Goal: Task Accomplishment & Management: Manage account settings

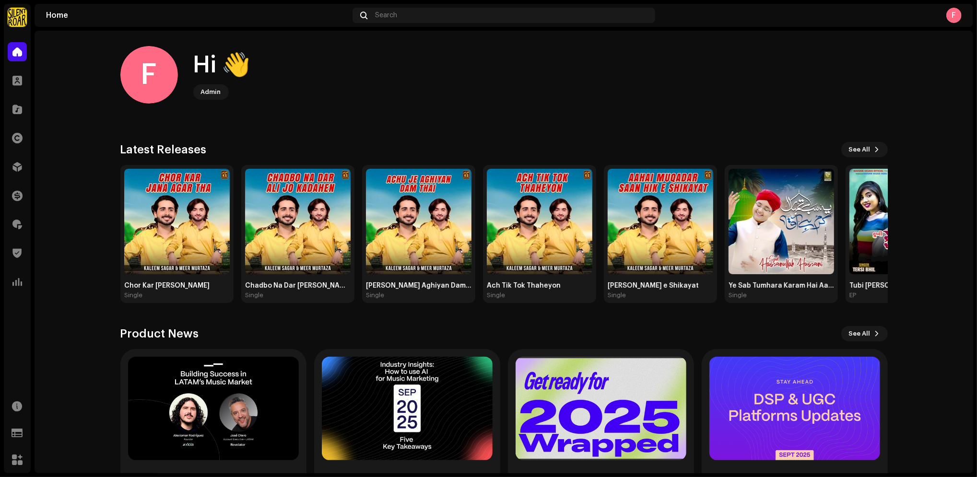
click at [24, 16] on img at bounding box center [17, 17] width 19 height 19
click at [156, 24] on span at bounding box center [159, 22] width 6 height 8
drag, startPoint x: 54, startPoint y: 23, endPoint x: 59, endPoint y: 17, distance: 7.2
click at [55, 23] on div "Home Search F" at bounding box center [504, 15] width 939 height 23
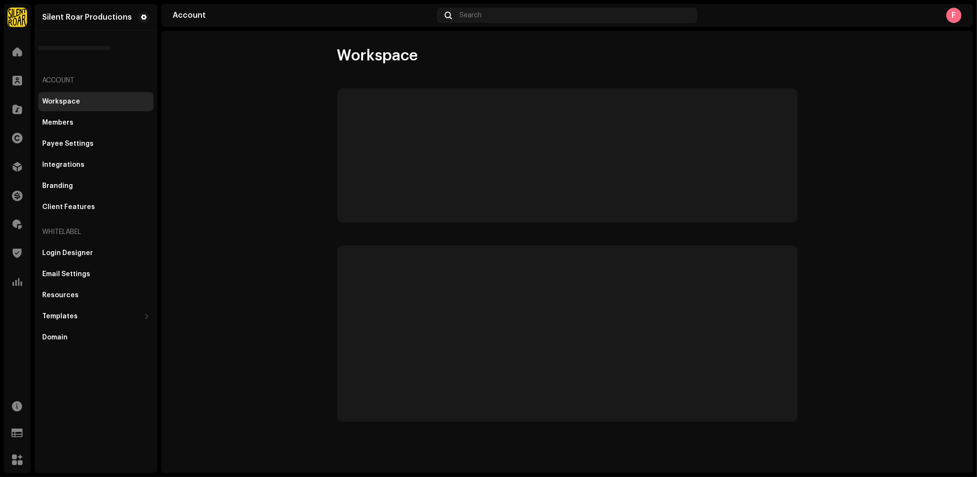
click at [59, 13] on div "Silent Roar Productions" at bounding box center [87, 17] width 90 height 8
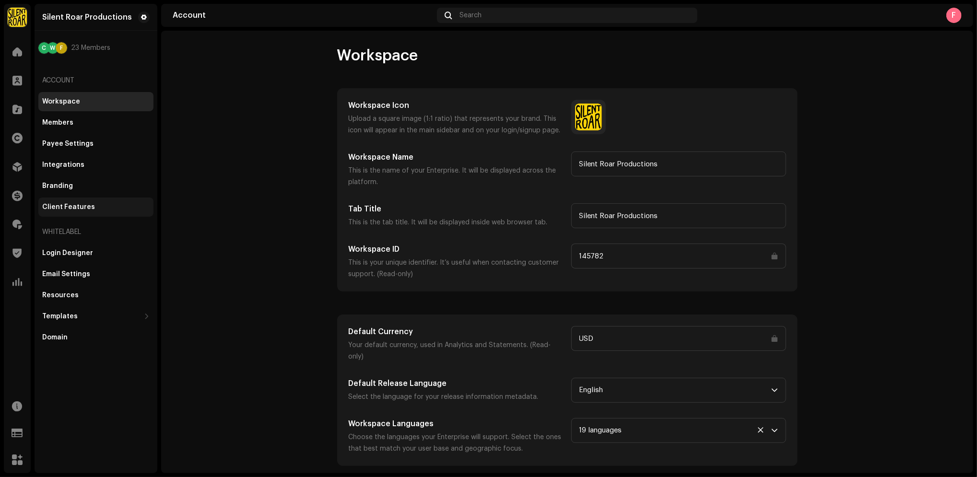
click at [78, 205] on div "Client Features" at bounding box center [68, 207] width 53 height 8
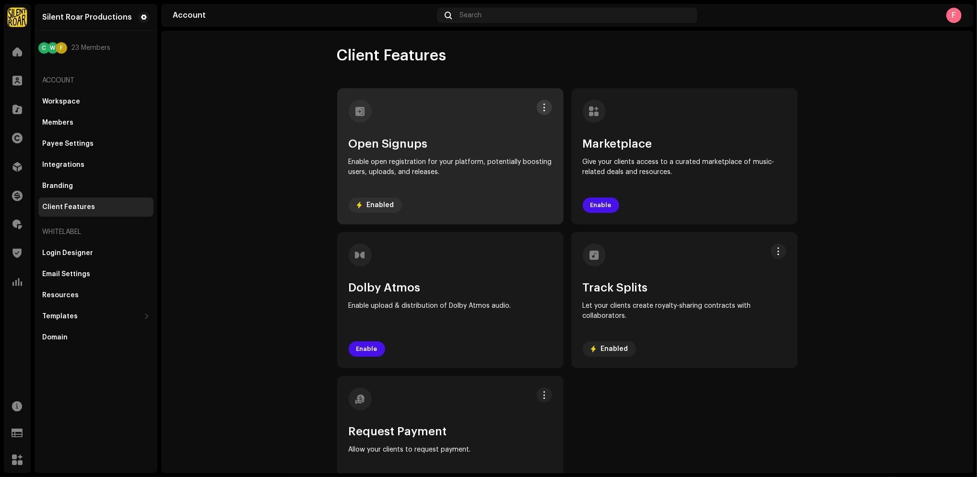
click at [543, 104] on span at bounding box center [544, 108] width 7 height 8
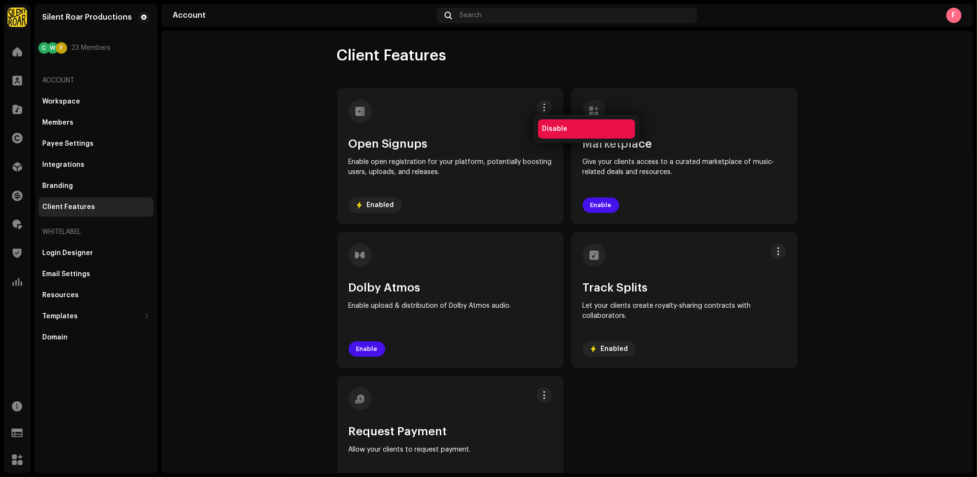
click at [551, 125] on span "Disable" at bounding box center [554, 129] width 25 height 8
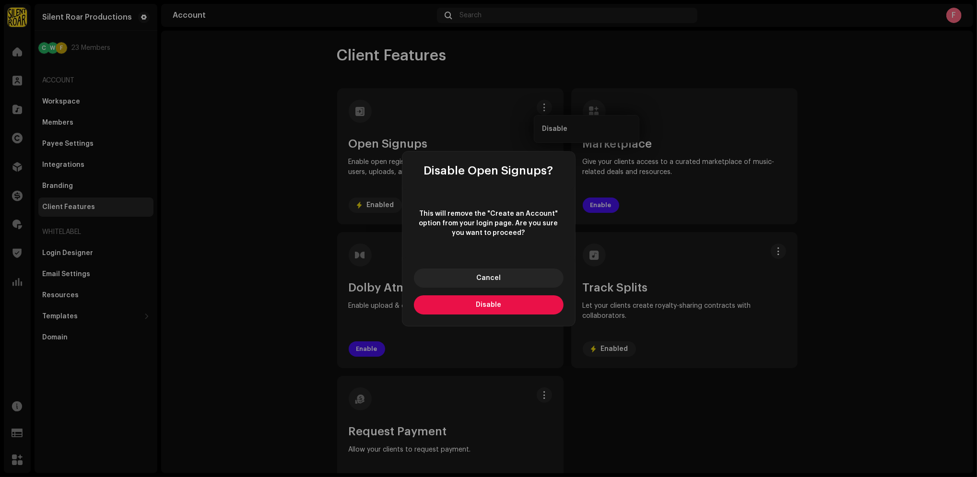
click at [478, 307] on span "Disable" at bounding box center [488, 305] width 25 height 7
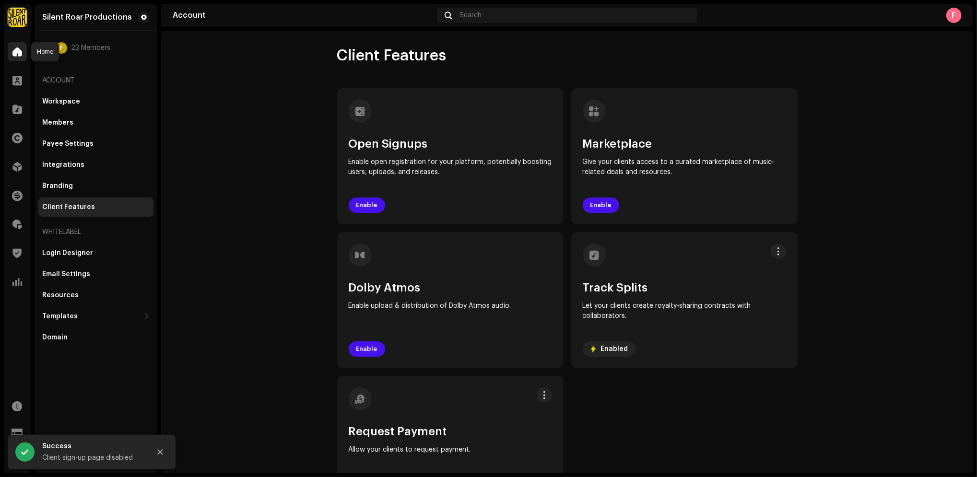
click at [14, 50] on span at bounding box center [17, 52] width 10 height 8
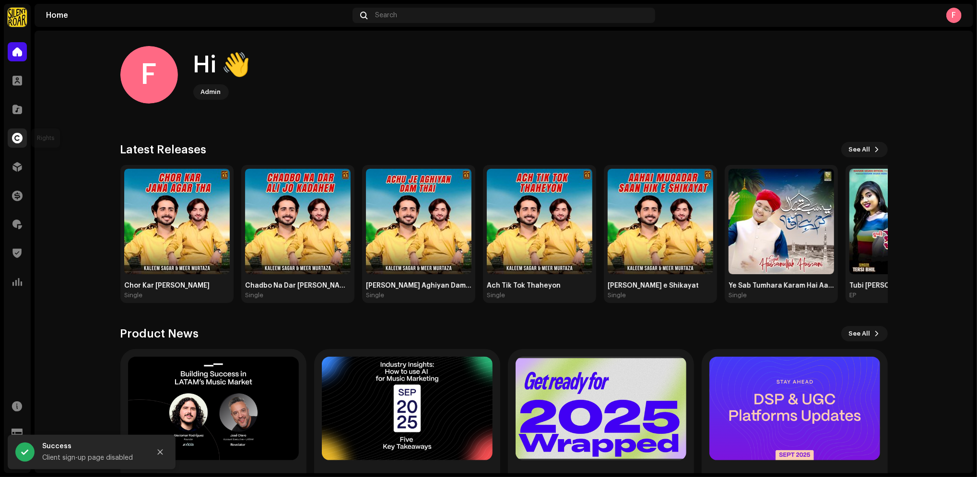
click at [24, 133] on div at bounding box center [17, 138] width 19 height 19
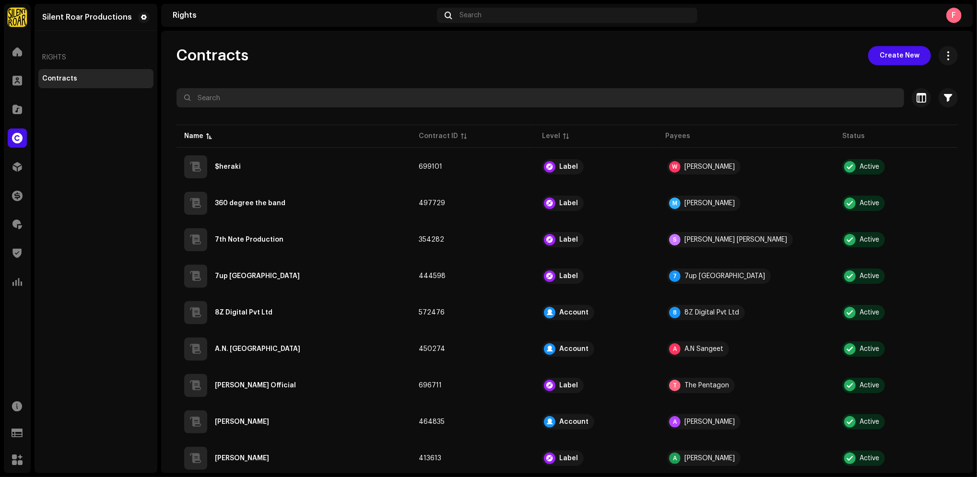
click at [292, 97] on input "text" at bounding box center [540, 97] width 728 height 19
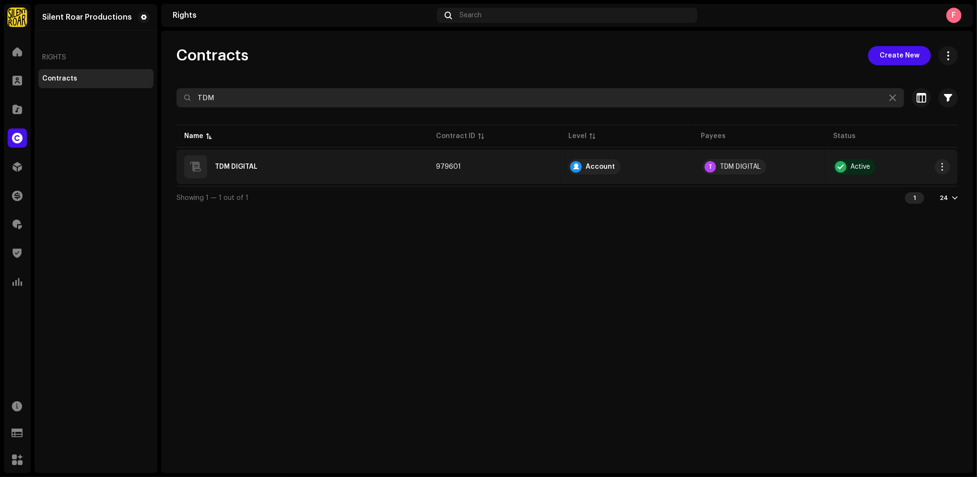
type input "TDM"
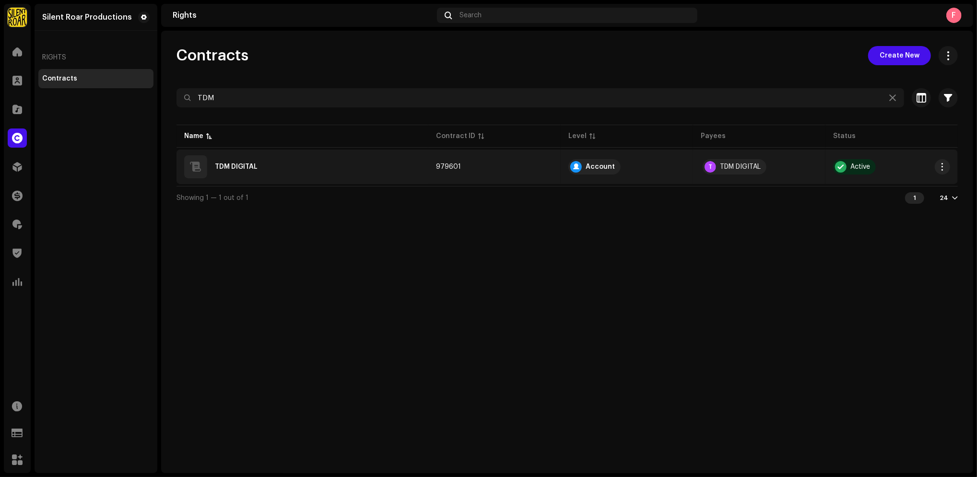
click at [263, 165] on div "TDM DIGITAL" at bounding box center [302, 166] width 236 height 23
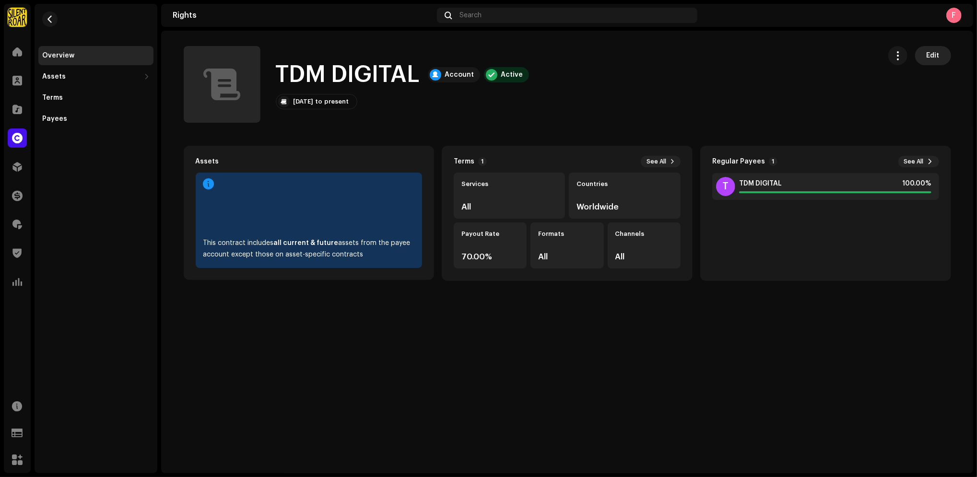
click at [928, 48] on span "Edit" at bounding box center [933, 55] width 13 height 19
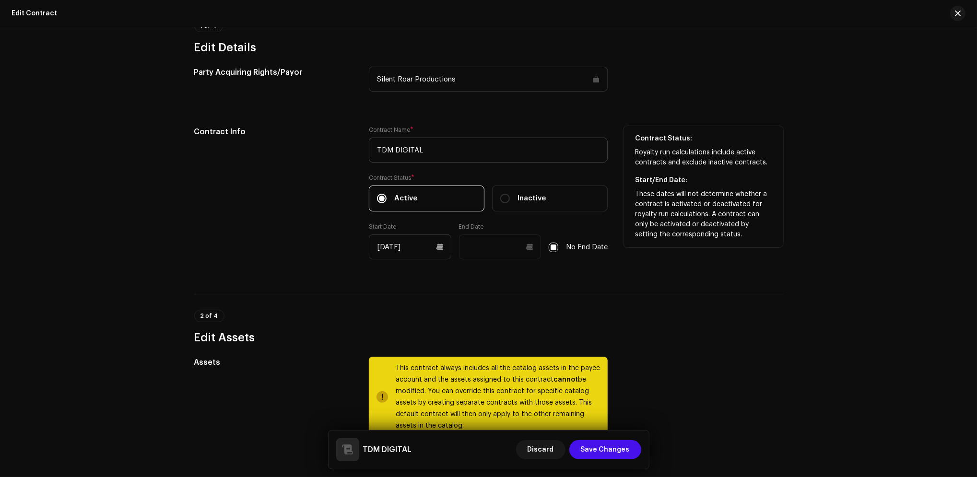
scroll to position [128, 0]
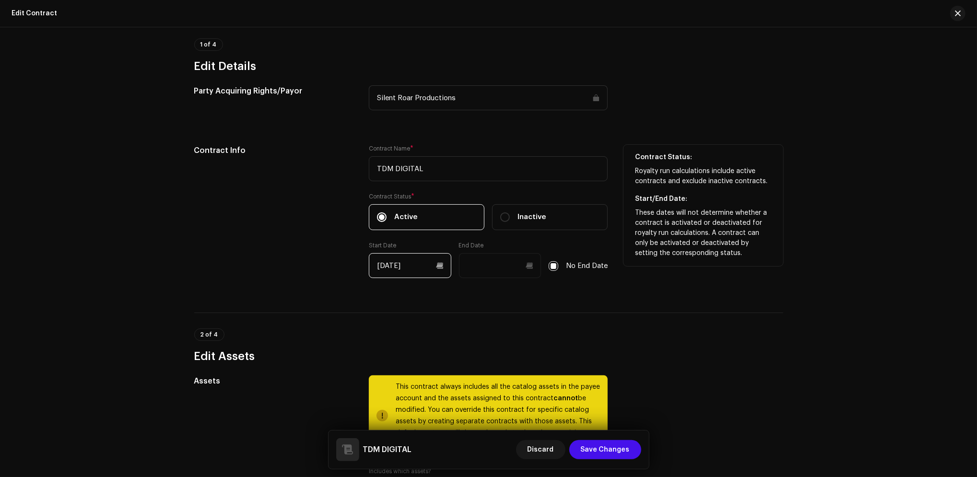
click at [389, 269] on input "[DATE]" at bounding box center [410, 265] width 82 height 25
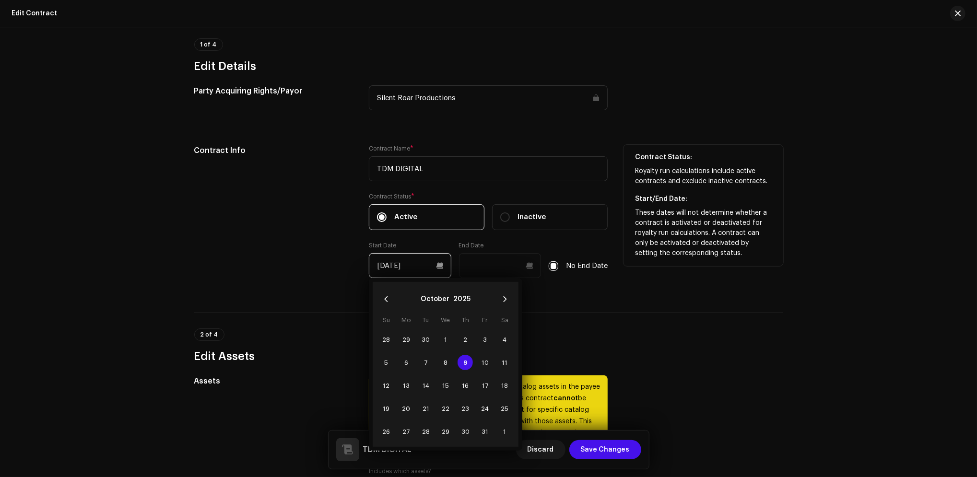
click at [391, 266] on input "[DATE]" at bounding box center [410, 265] width 82 height 25
drag, startPoint x: 382, startPoint y: 269, endPoint x: 374, endPoint y: 267, distance: 8.5
click at [374, 267] on input "[DATE]" at bounding box center [410, 265] width 82 height 25
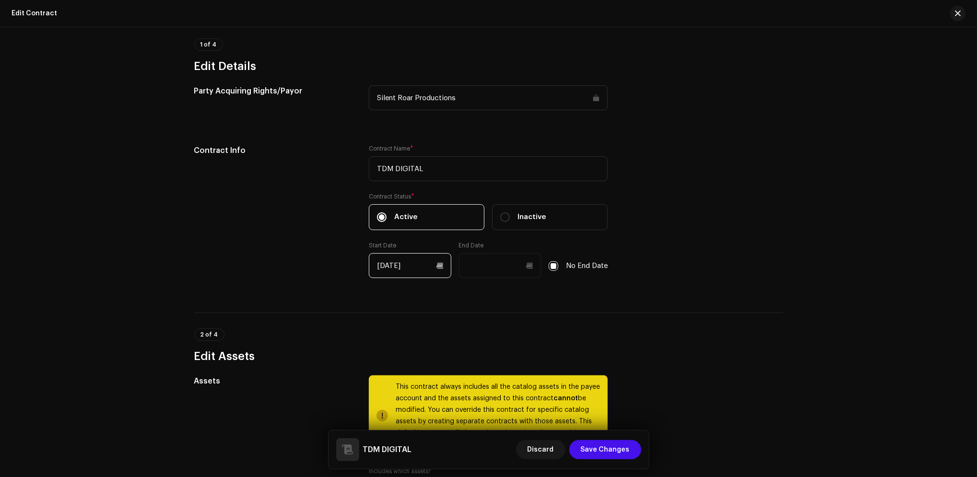
type input "[DATE]"
click at [761, 338] on div "2 of 4 Edit Assets" at bounding box center [488, 346] width 589 height 35
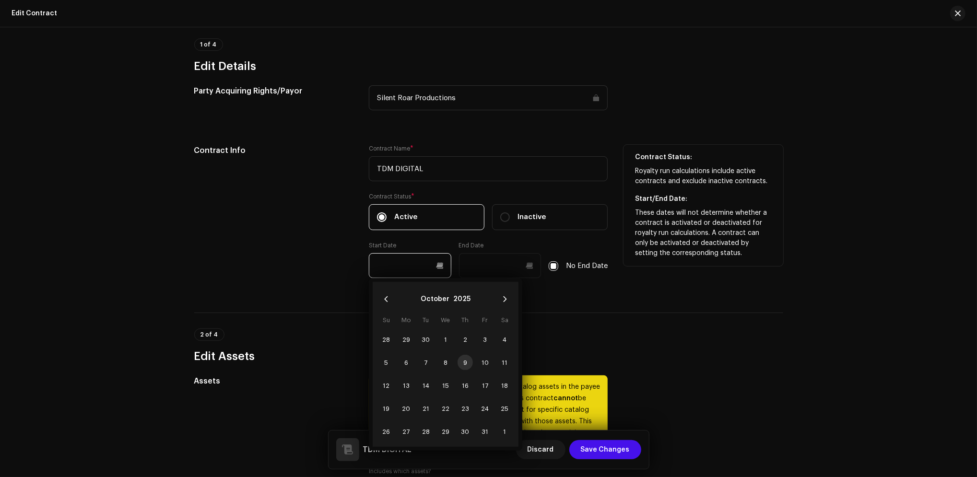
click at [438, 267] on input "text" at bounding box center [410, 265] width 82 height 25
click at [402, 271] on input "text" at bounding box center [410, 265] width 82 height 25
click at [460, 365] on span "9" at bounding box center [465, 362] width 15 height 15
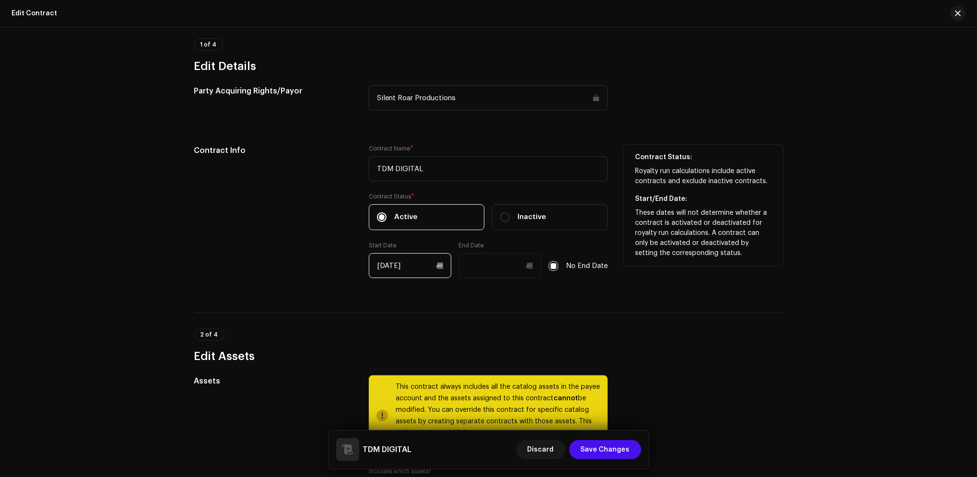
click at [436, 267] on input "[DATE]" at bounding box center [410, 265] width 82 height 25
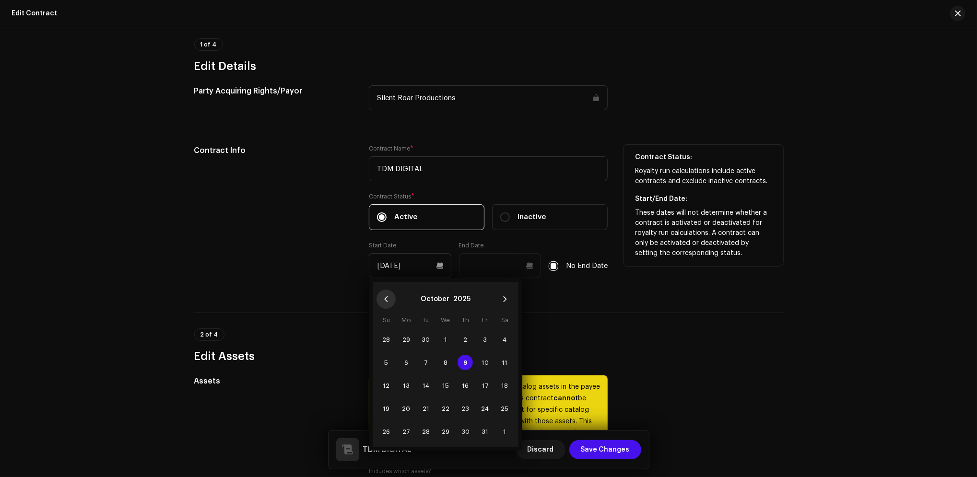
click at [385, 297] on icon "Previous Month" at bounding box center [386, 299] width 7 height 7
click at [480, 390] on span "19" at bounding box center [484, 385] width 15 height 15
type input "[DATE]"
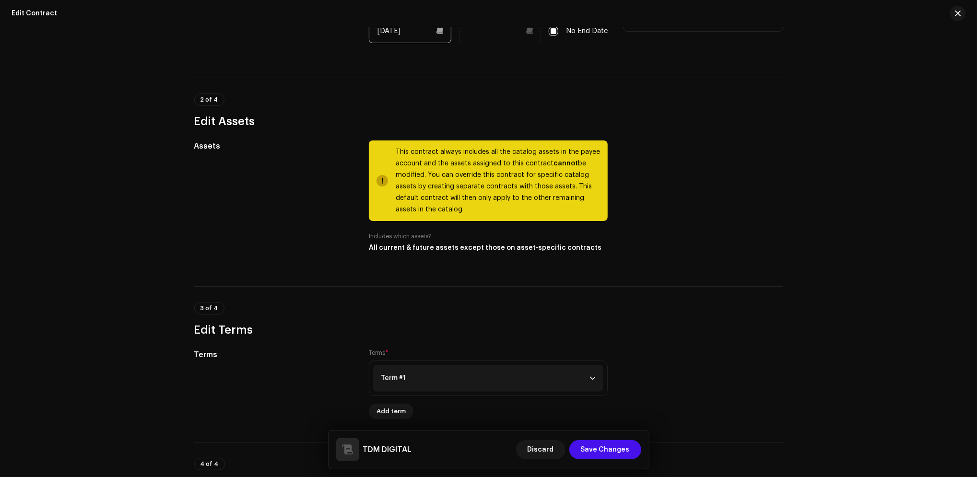
scroll to position [447, 0]
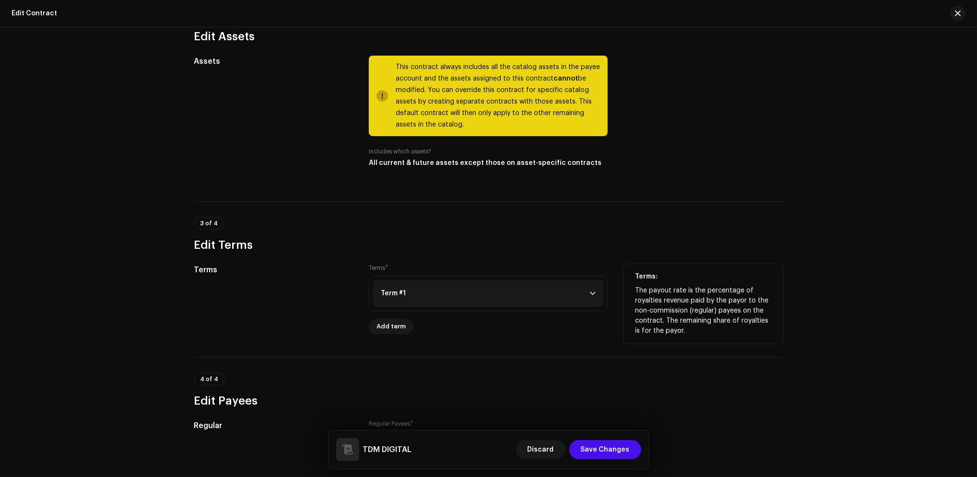
click at [588, 297] on p-accordion-header "Term #1" at bounding box center [488, 293] width 230 height 27
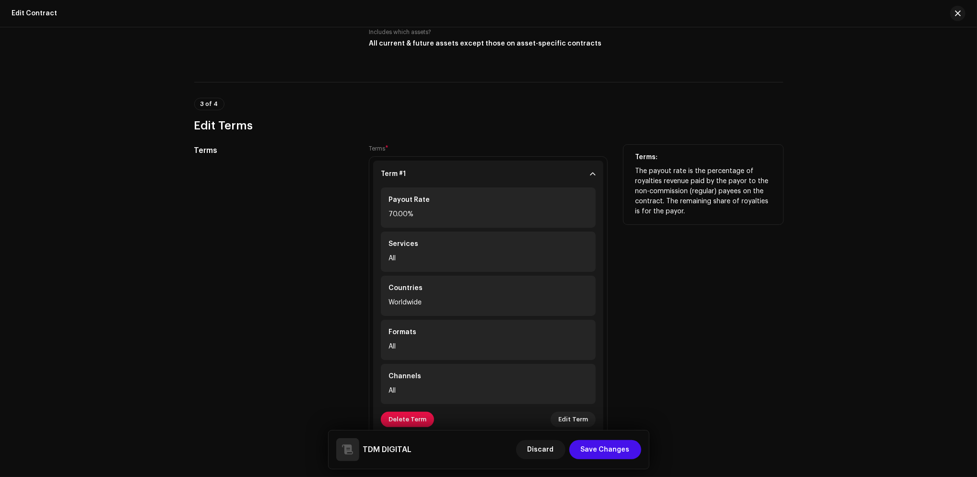
scroll to position [576, 0]
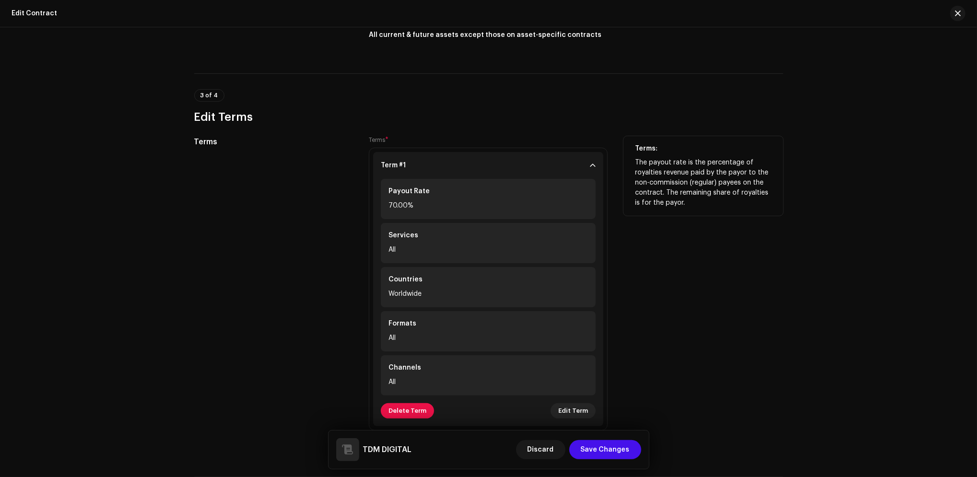
click at [402, 255] on div "All" at bounding box center [488, 250] width 200 height 12
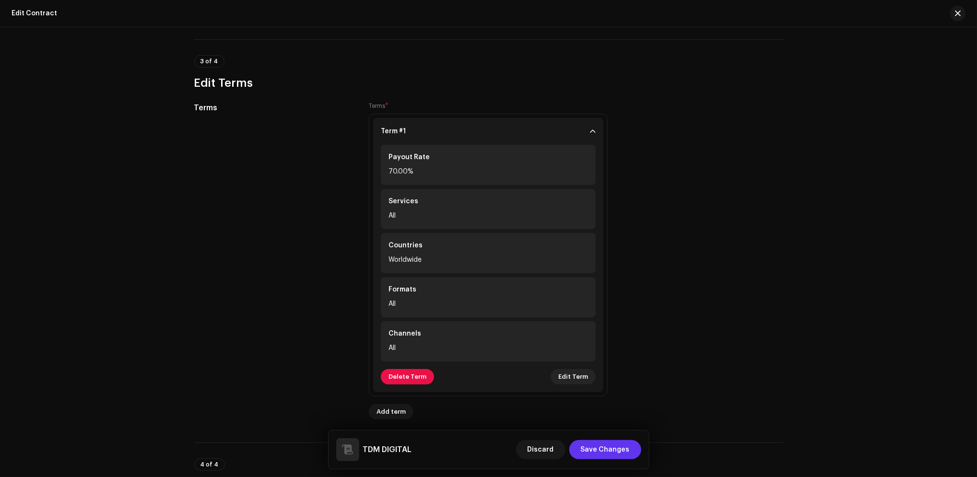
scroll to position [639, 0]
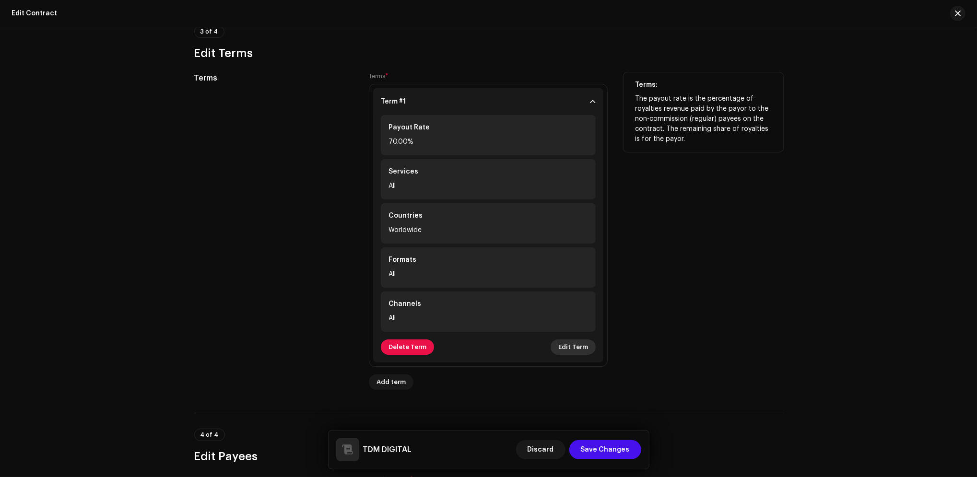
click at [580, 351] on span "Edit Term" at bounding box center [573, 347] width 30 height 19
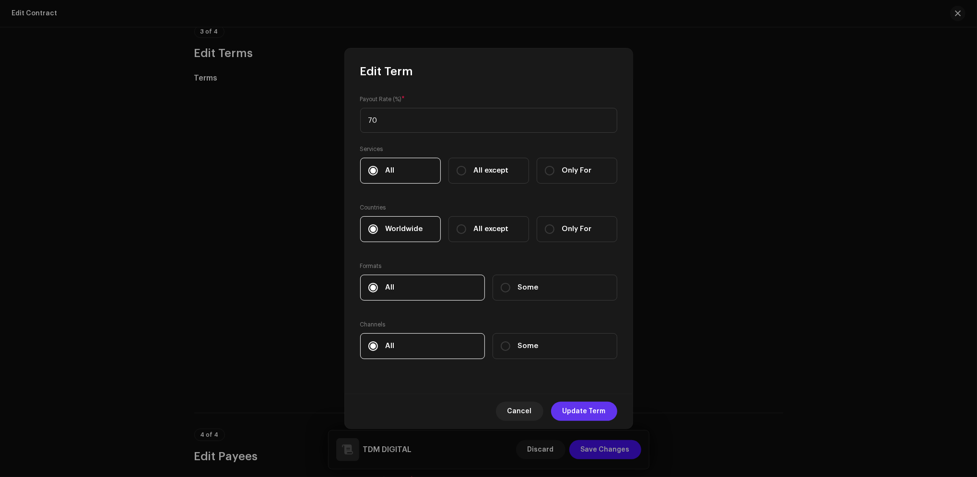
click at [600, 406] on span "Update Term" at bounding box center [584, 411] width 43 height 19
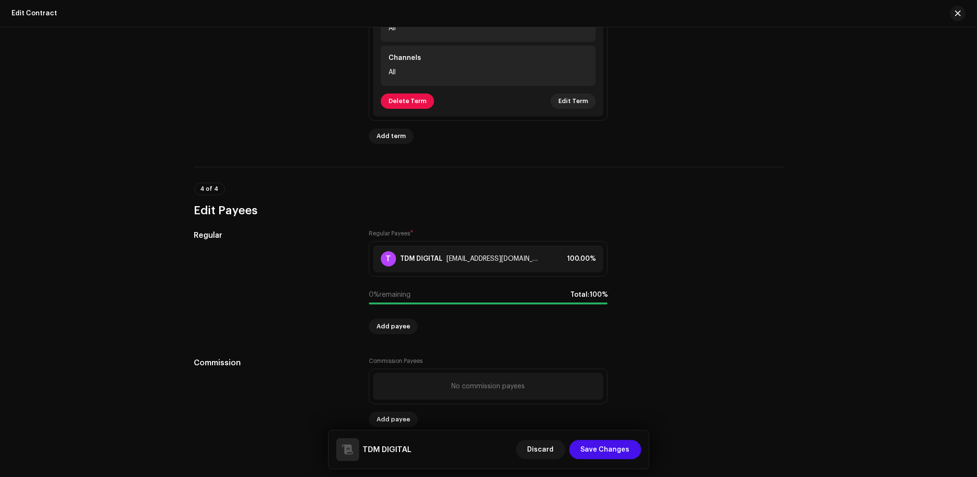
scroll to position [907, 0]
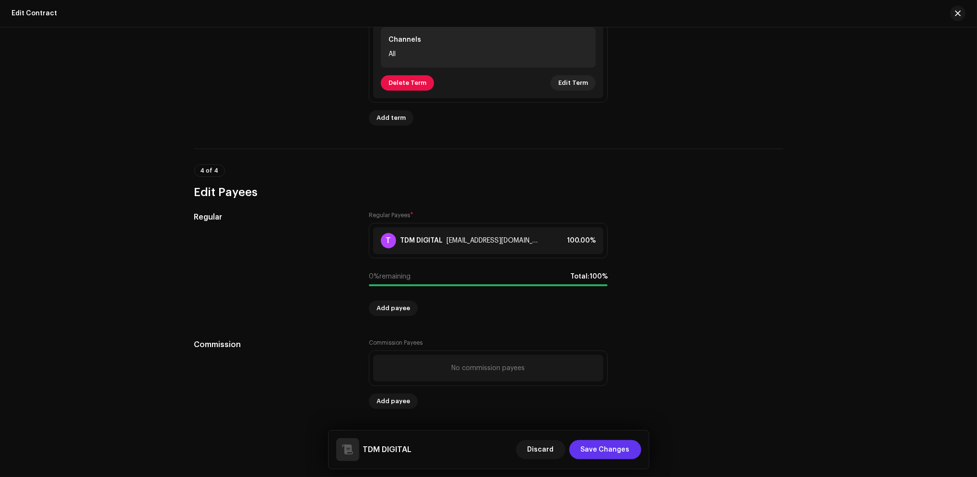
click at [605, 449] on span "Save Changes" at bounding box center [605, 449] width 49 height 19
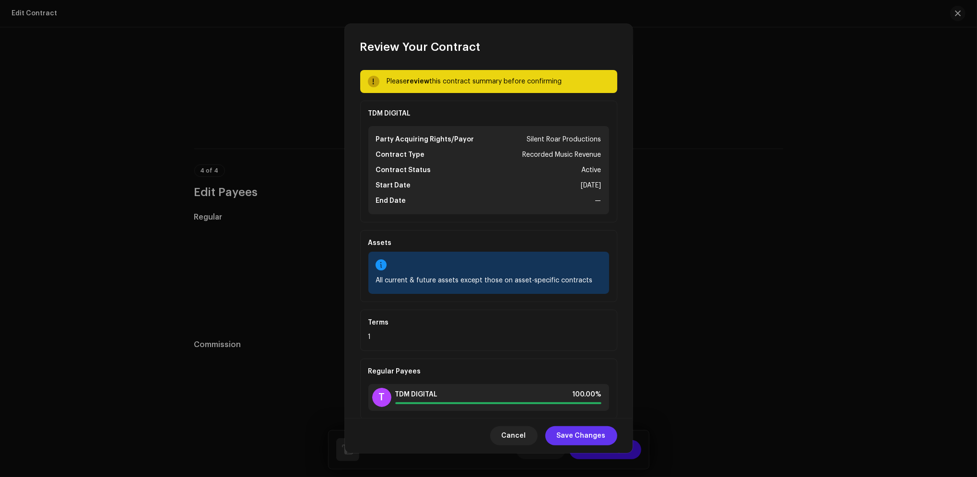
click at [595, 434] on span "Save Changes" at bounding box center [581, 435] width 49 height 19
